Goal: Task Accomplishment & Management: Manage account settings

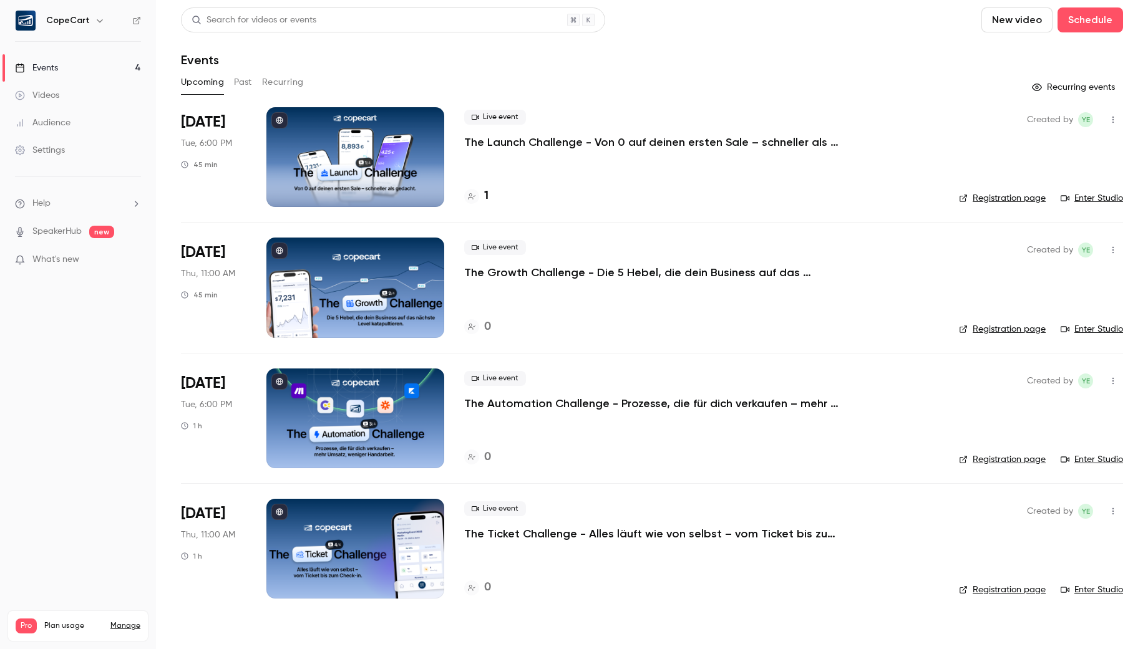
click at [1084, 196] on link "Enter Studio" at bounding box center [1091, 198] width 62 height 12
click at [566, 165] on div "Live event The Launch Challenge - Von 0 auf deinen ersten Sale – [PERSON_NAME] …" at bounding box center [701, 157] width 475 height 100
click at [547, 139] on p "The Launch Challenge - Von 0 auf deinen ersten Sale – schneller als gedacht" at bounding box center [651, 142] width 374 height 15
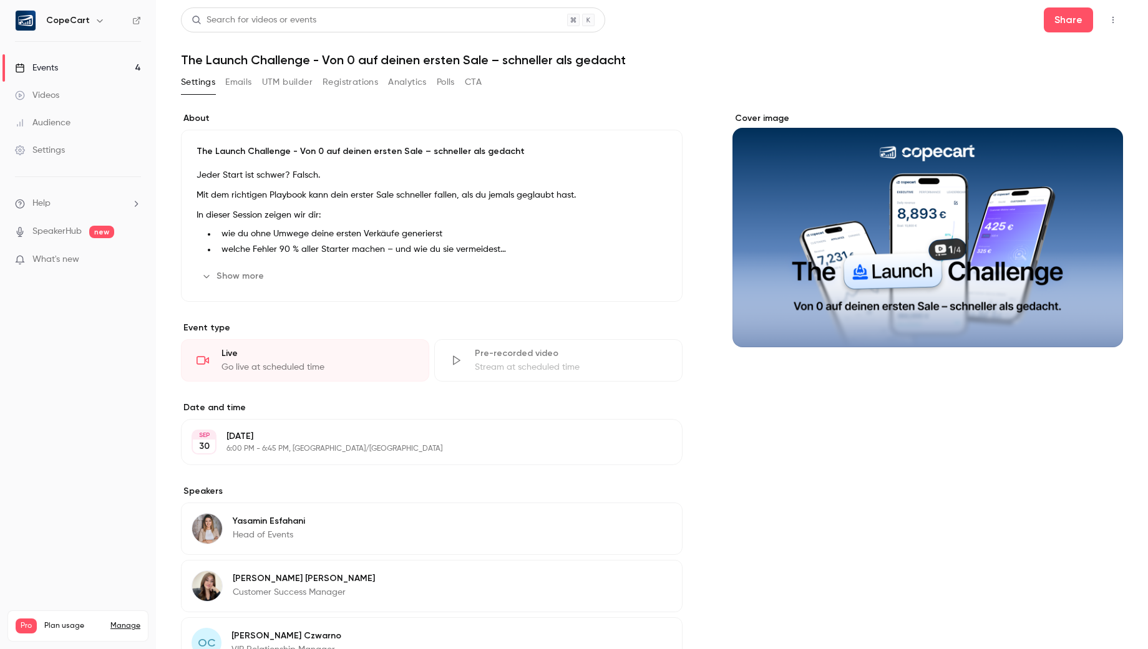
click at [241, 82] on button "Emails" at bounding box center [238, 82] width 26 height 20
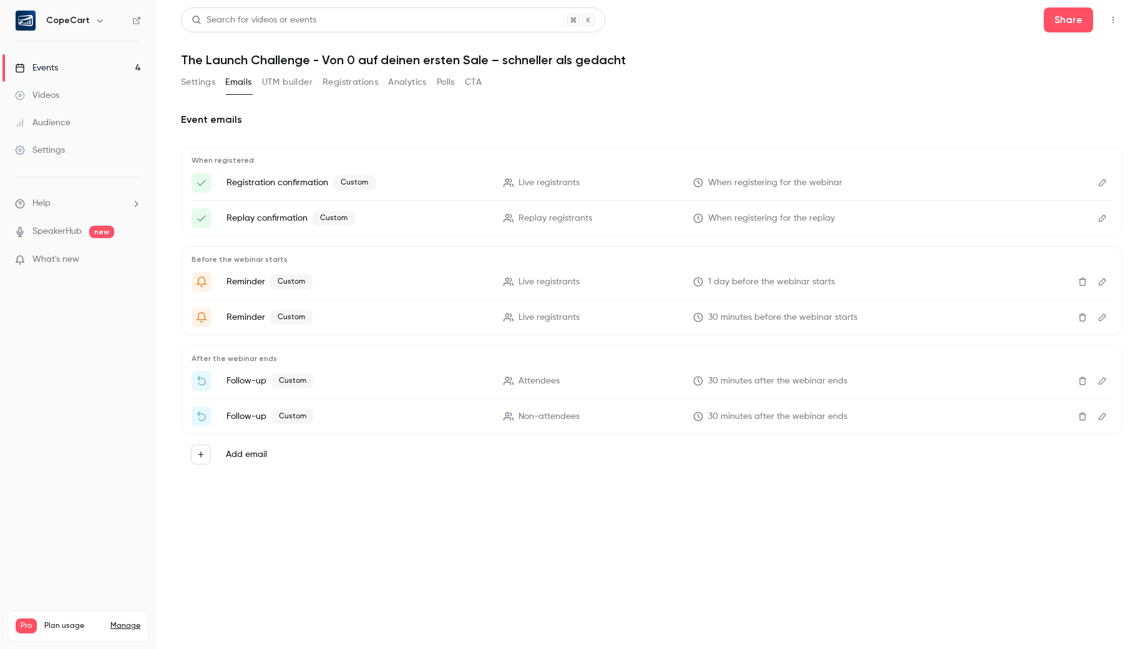
click at [1102, 378] on icon "Edit" at bounding box center [1102, 381] width 10 height 9
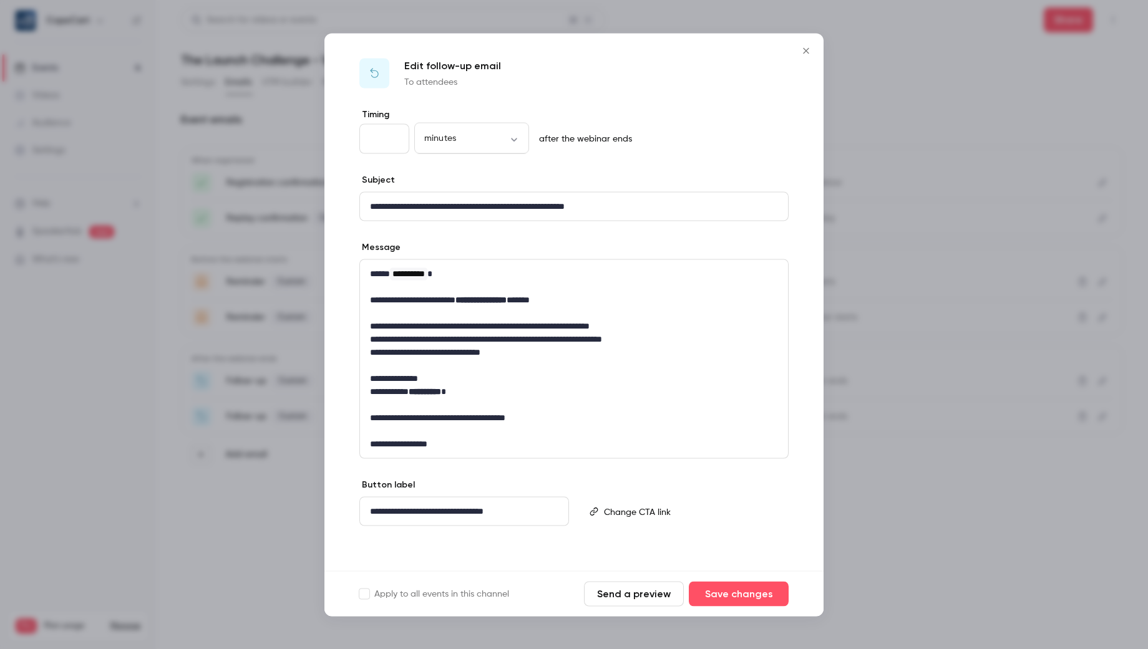
click at [808, 47] on icon "Close" at bounding box center [806, 50] width 6 height 6
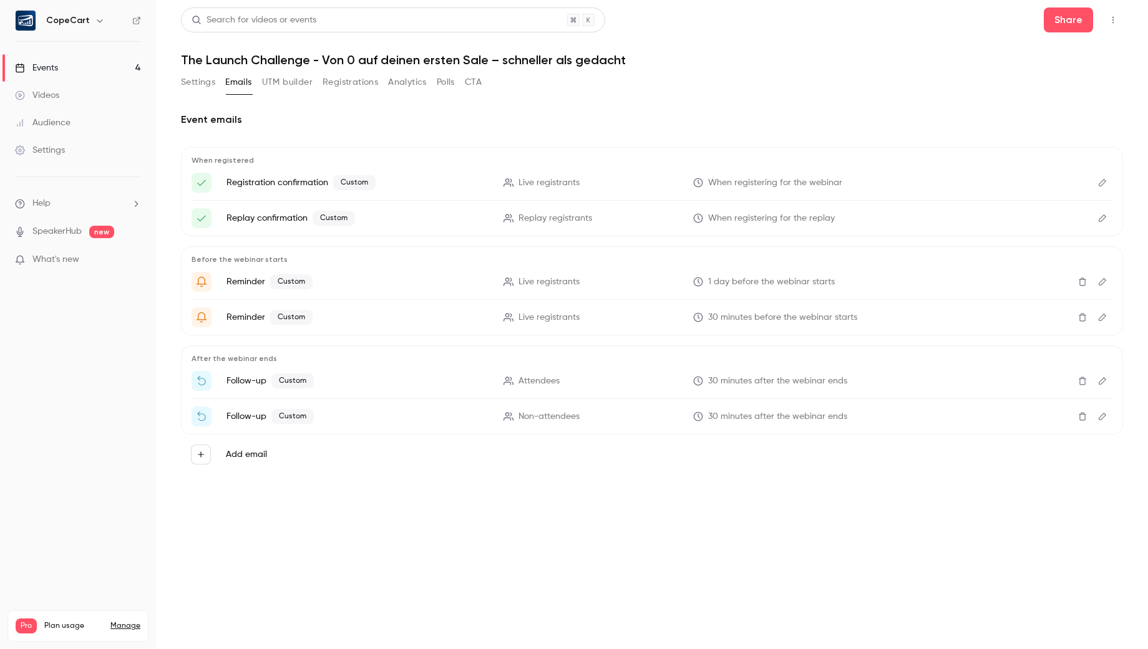
click at [1103, 284] on icon "Edit" at bounding box center [1102, 282] width 10 height 9
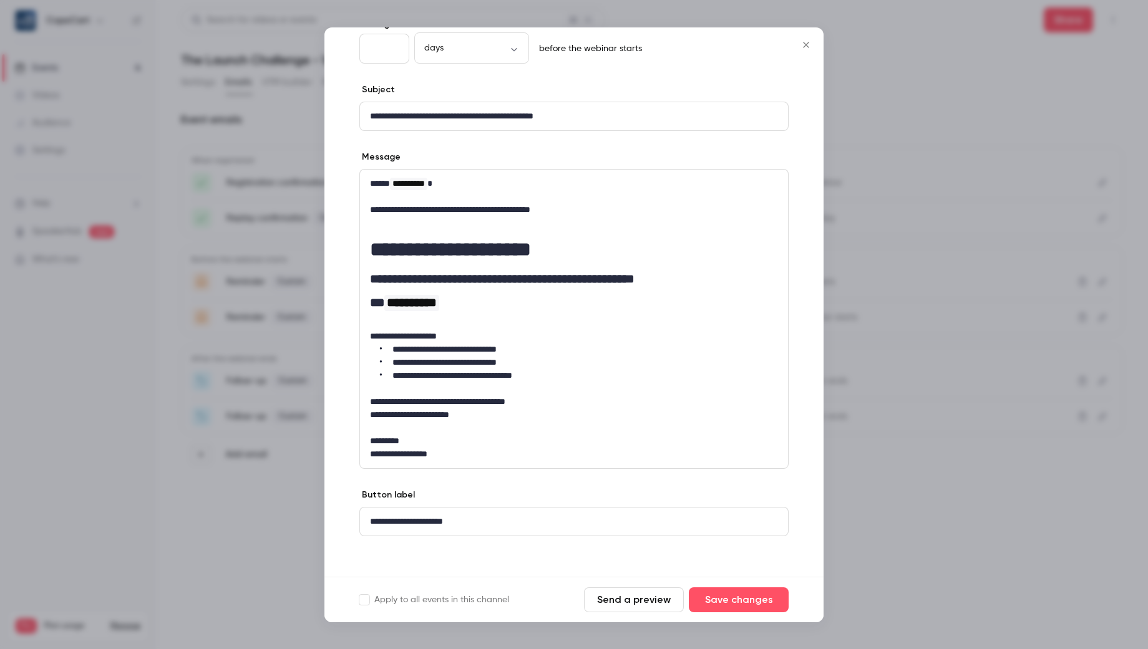
scroll to position [89, 0]
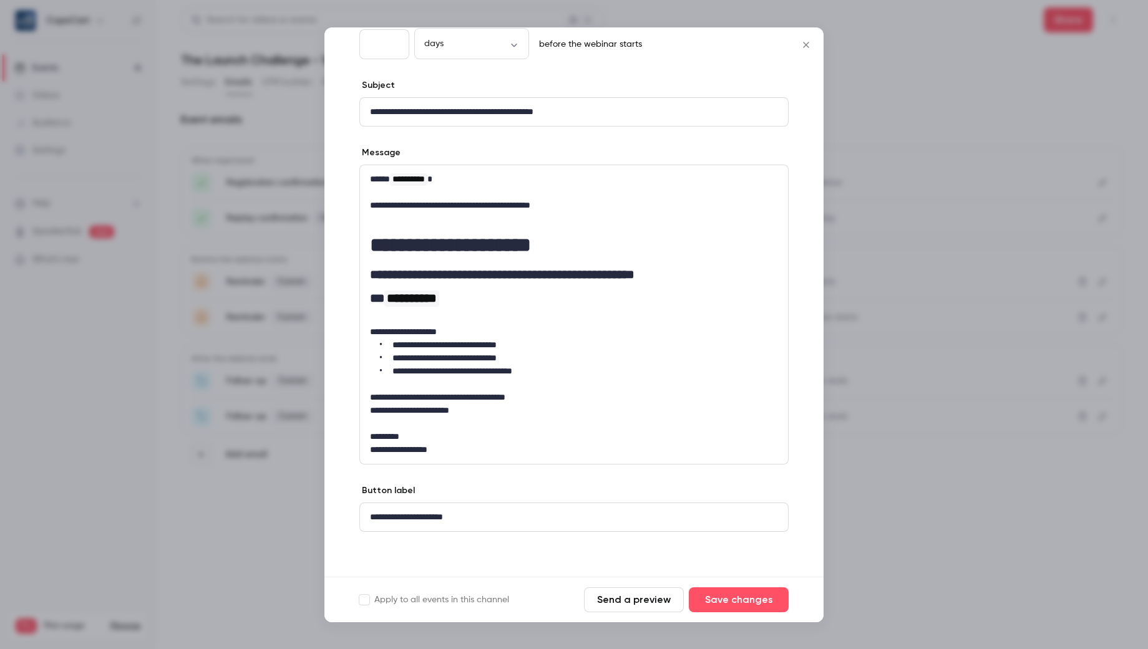
click at [924, 503] on div at bounding box center [574, 324] width 1148 height 649
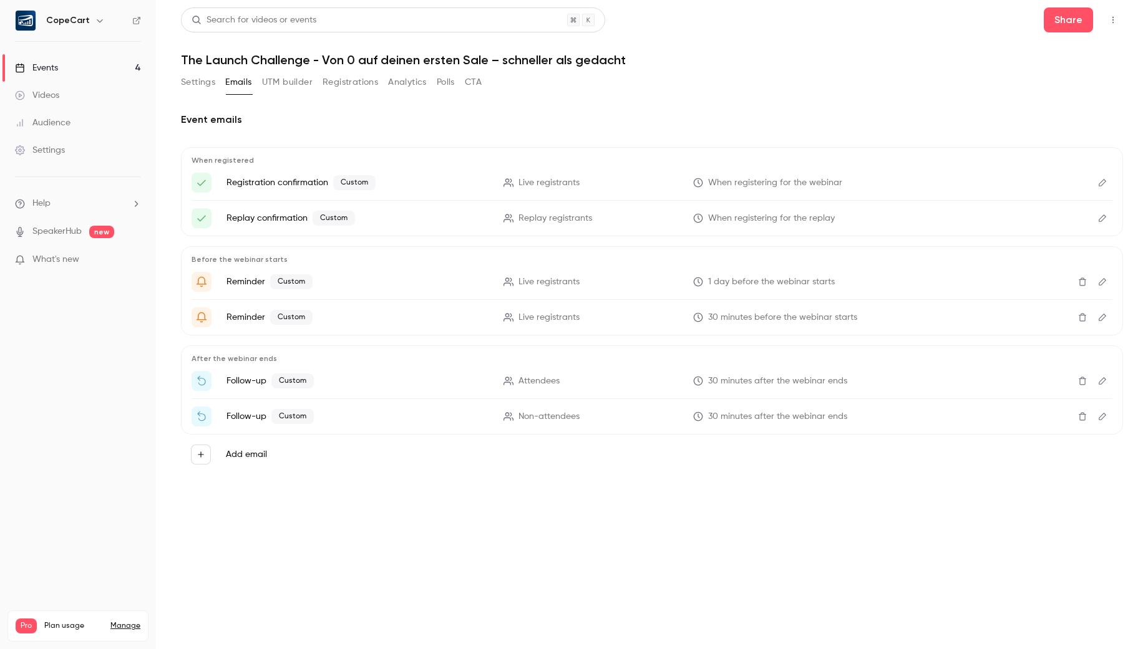
click at [1102, 322] on button "Edit" at bounding box center [1102, 318] width 20 height 20
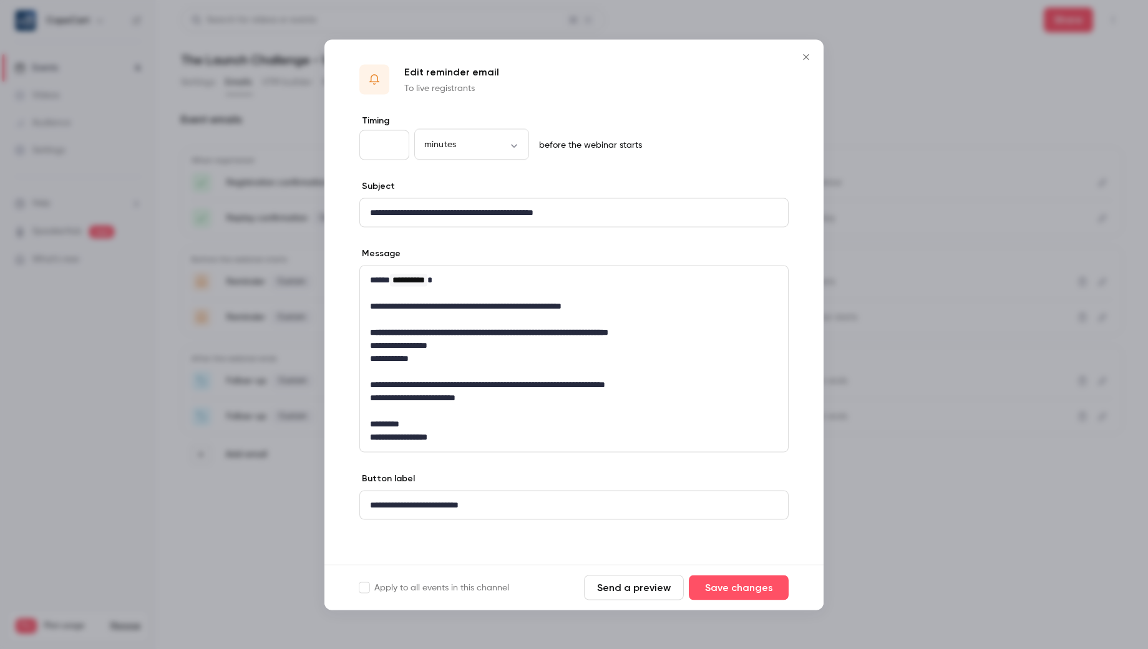
click at [888, 489] on div at bounding box center [574, 324] width 1148 height 649
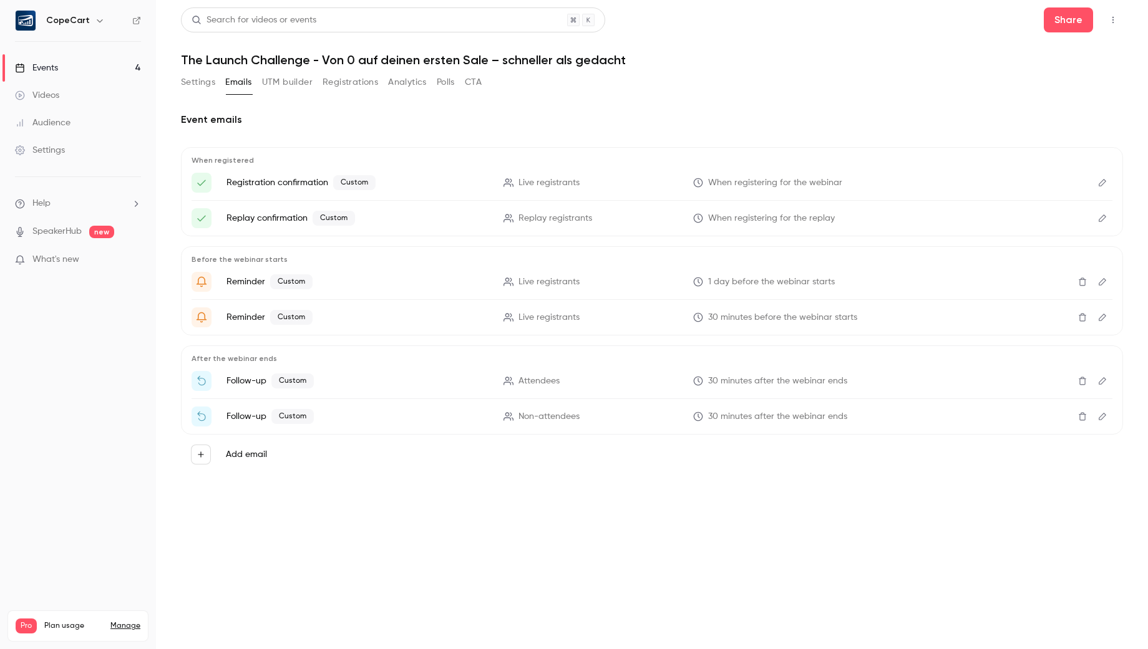
click at [1105, 379] on icon "Edit" at bounding box center [1101, 380] width 7 height 7
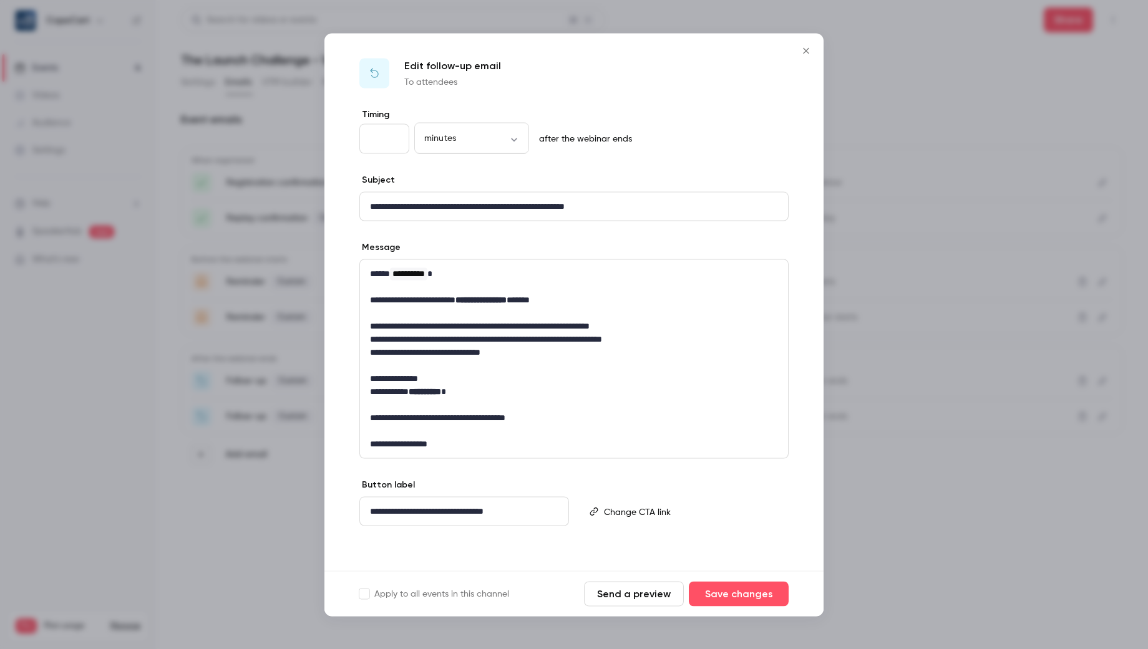
click at [622, 507] on p "editor" at bounding box center [690, 511] width 173 height 13
click at [790, 560] on div "**********" at bounding box center [573, 339] width 499 height 463
click at [754, 587] on button "Save changes" at bounding box center [739, 593] width 100 height 25
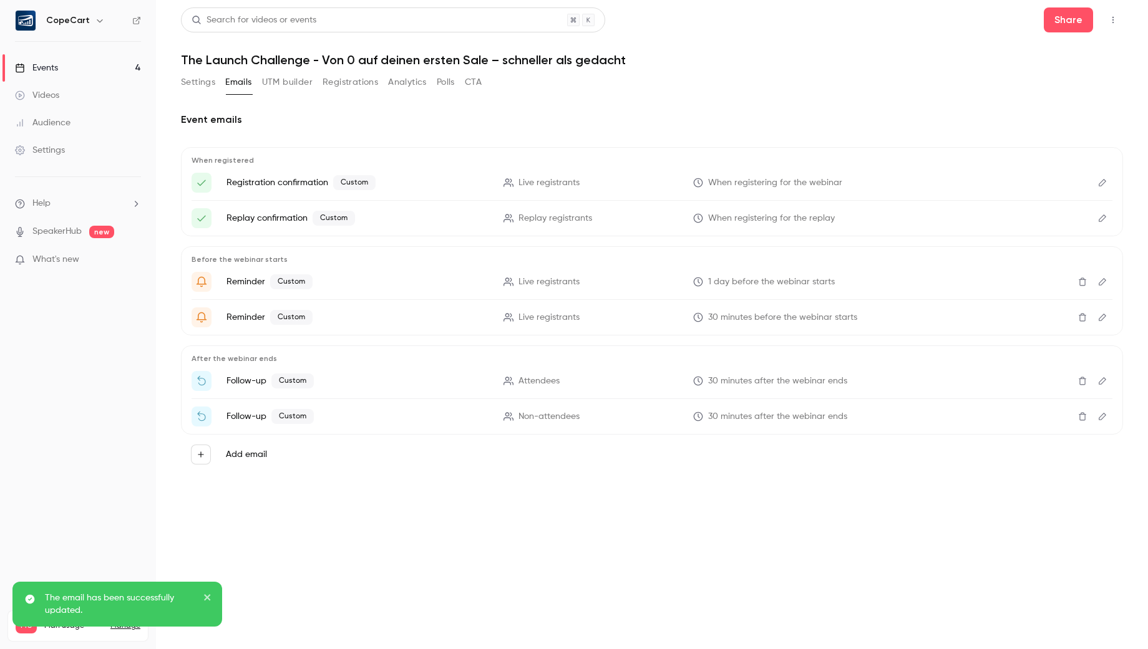
click at [1106, 414] on icon "Edit" at bounding box center [1102, 416] width 10 height 9
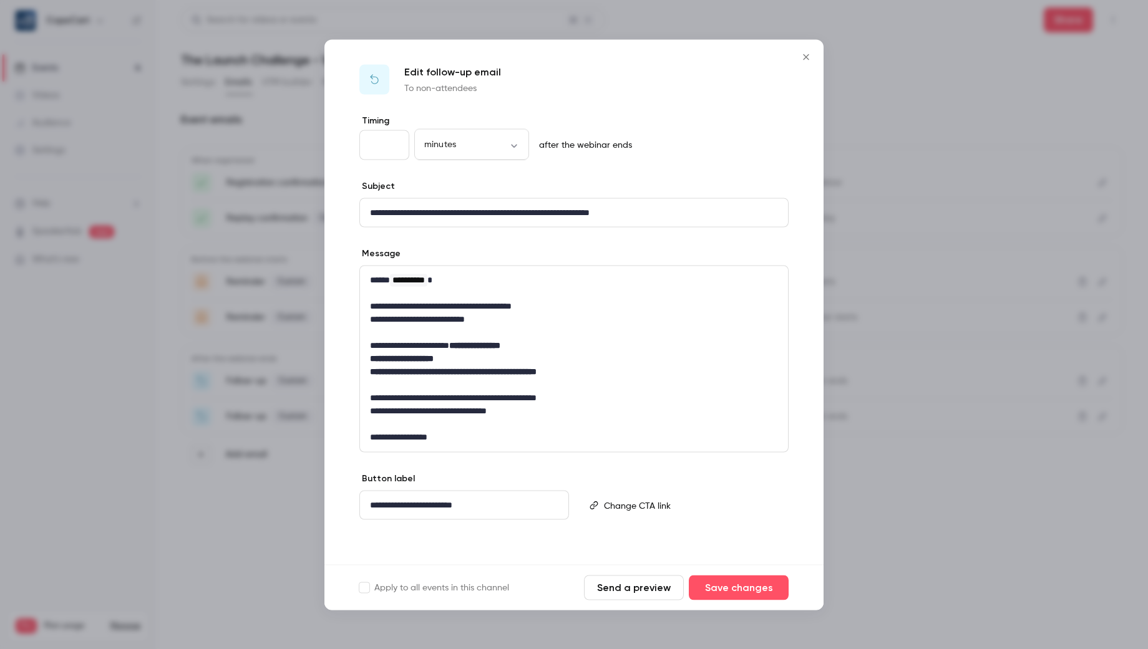
click at [808, 55] on icon "Close" at bounding box center [806, 57] width 6 height 6
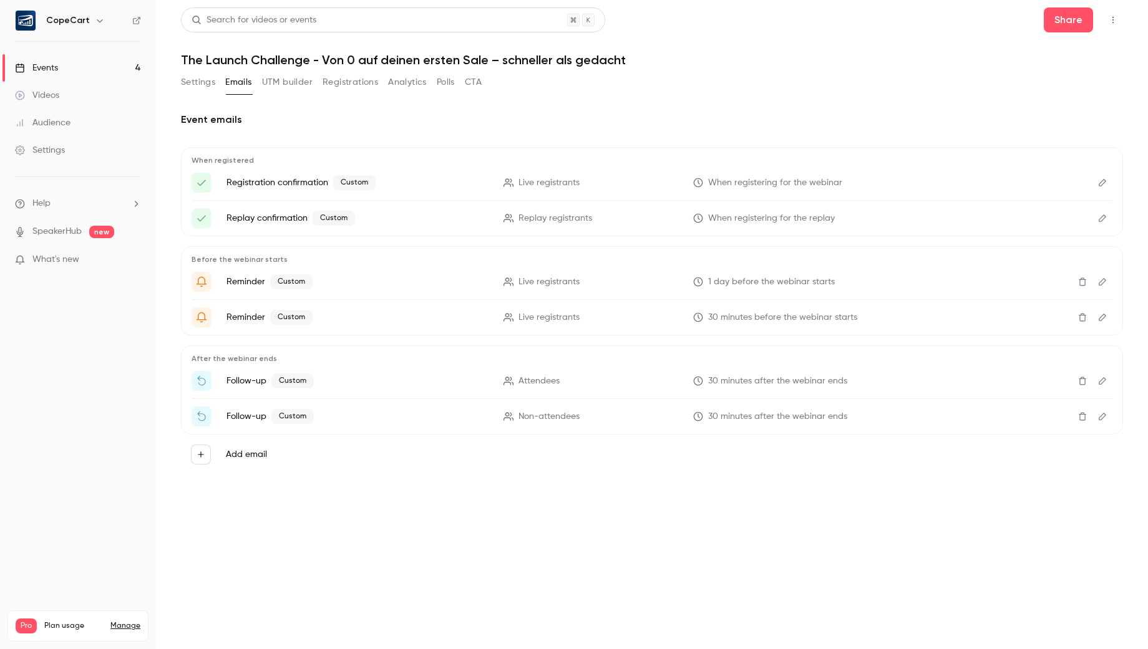
click at [1099, 381] on icon "Edit" at bounding box center [1102, 381] width 10 height 9
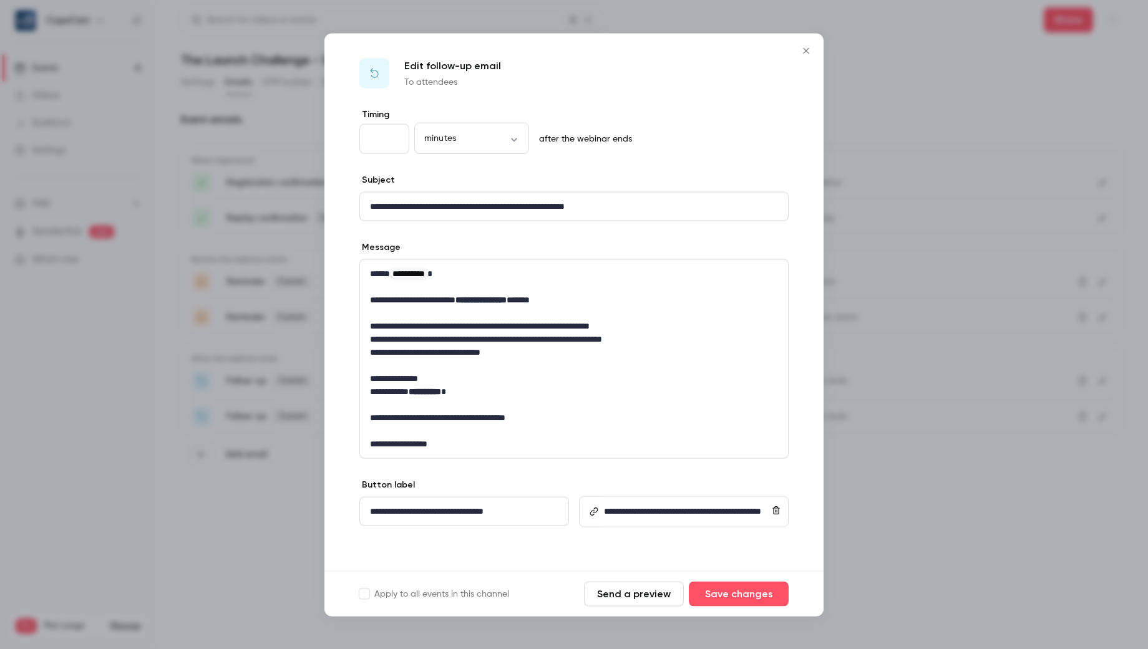
click at [638, 589] on button "Send a preview" at bounding box center [634, 593] width 100 height 25
